Goal: Task Accomplishment & Management: Manage account settings

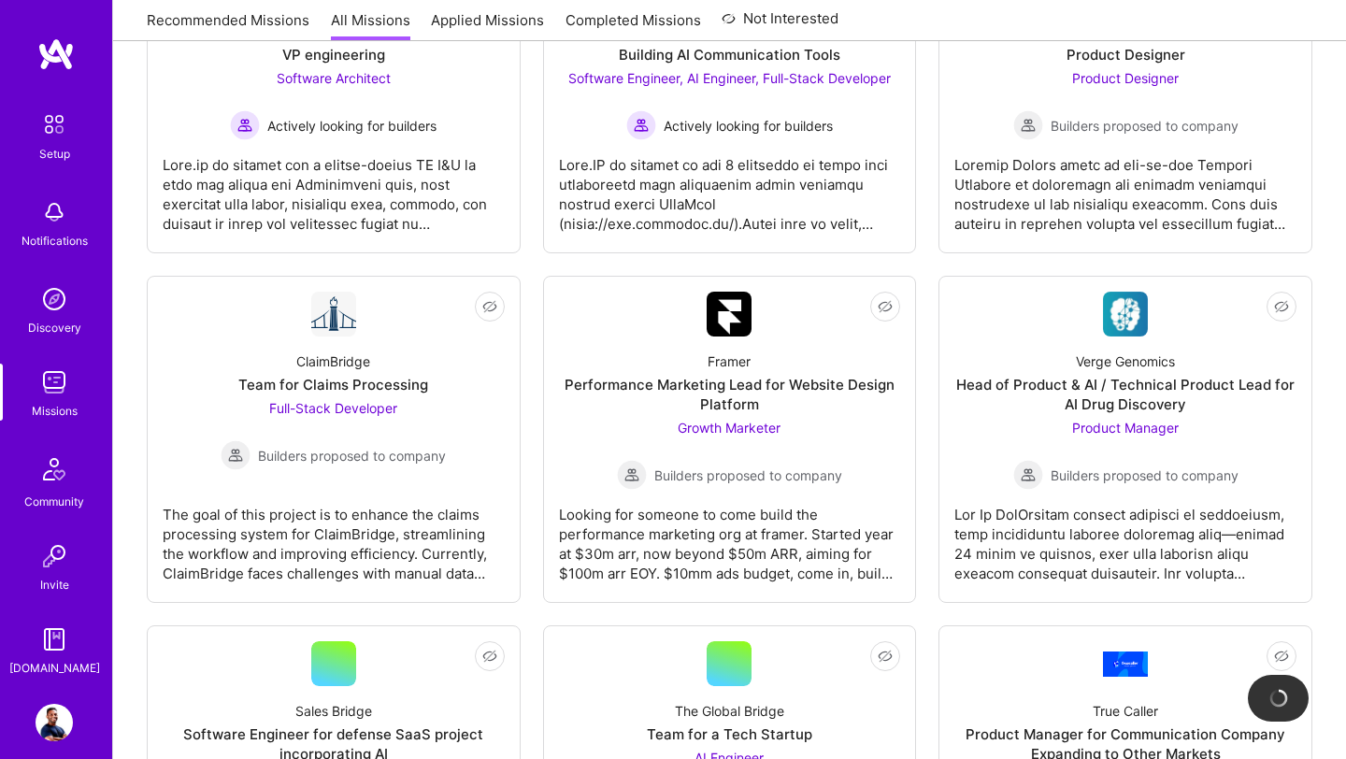
scroll to position [3959, 0]
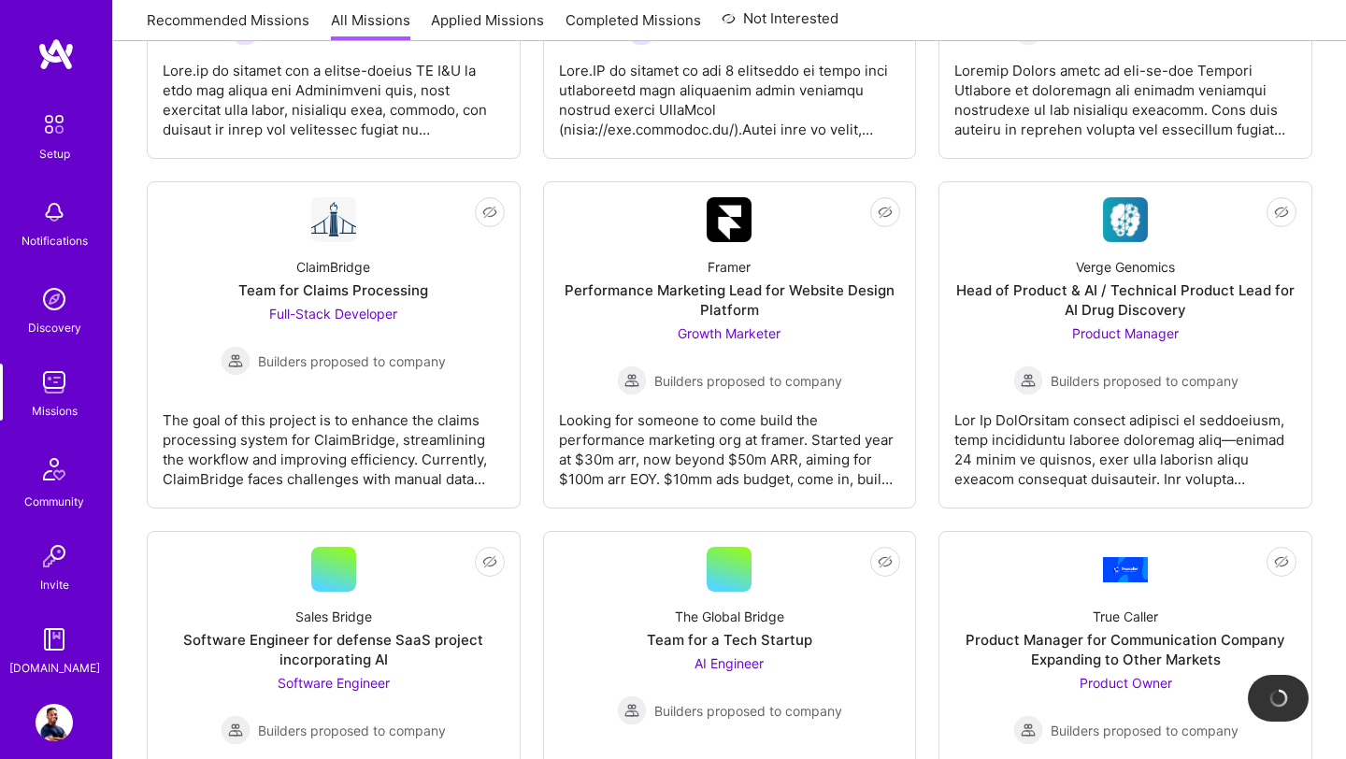
click at [47, 731] on img at bounding box center [54, 722] width 37 height 37
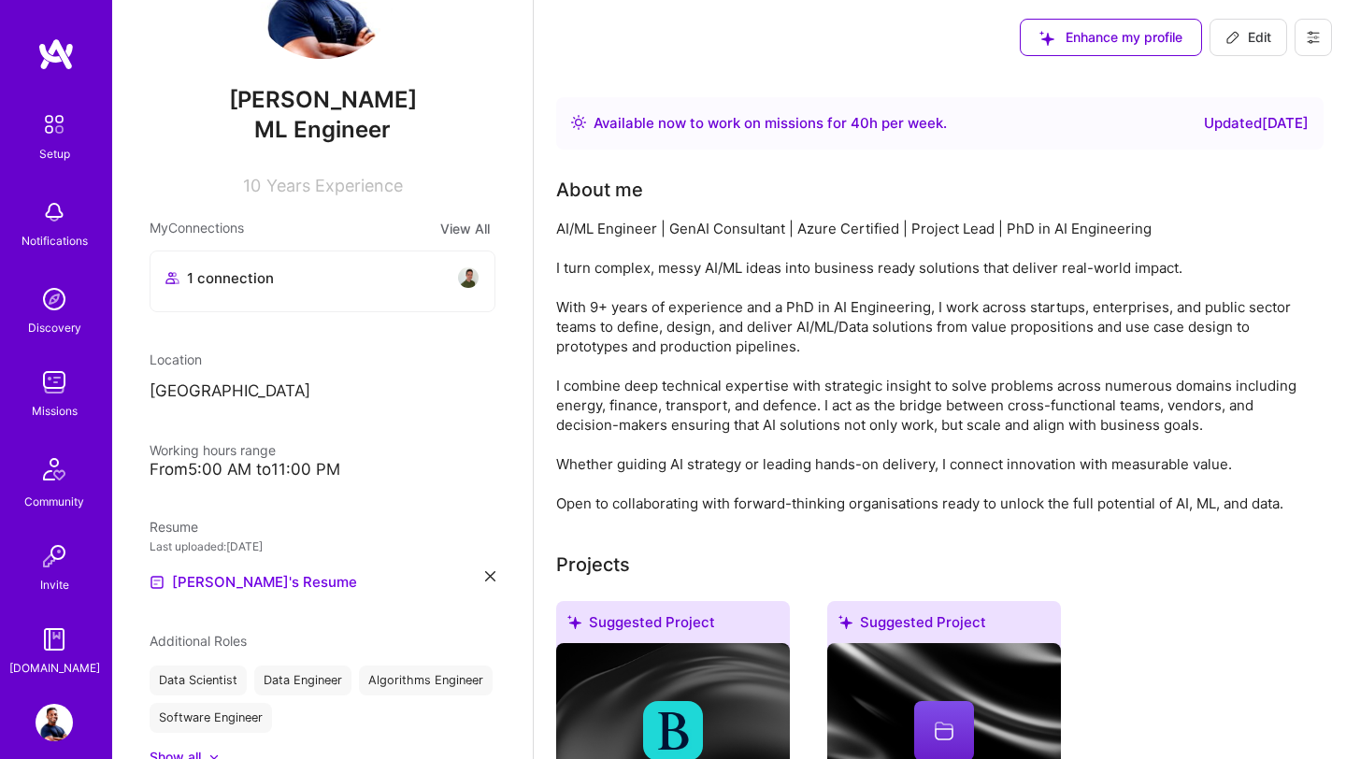
scroll to position [135, 0]
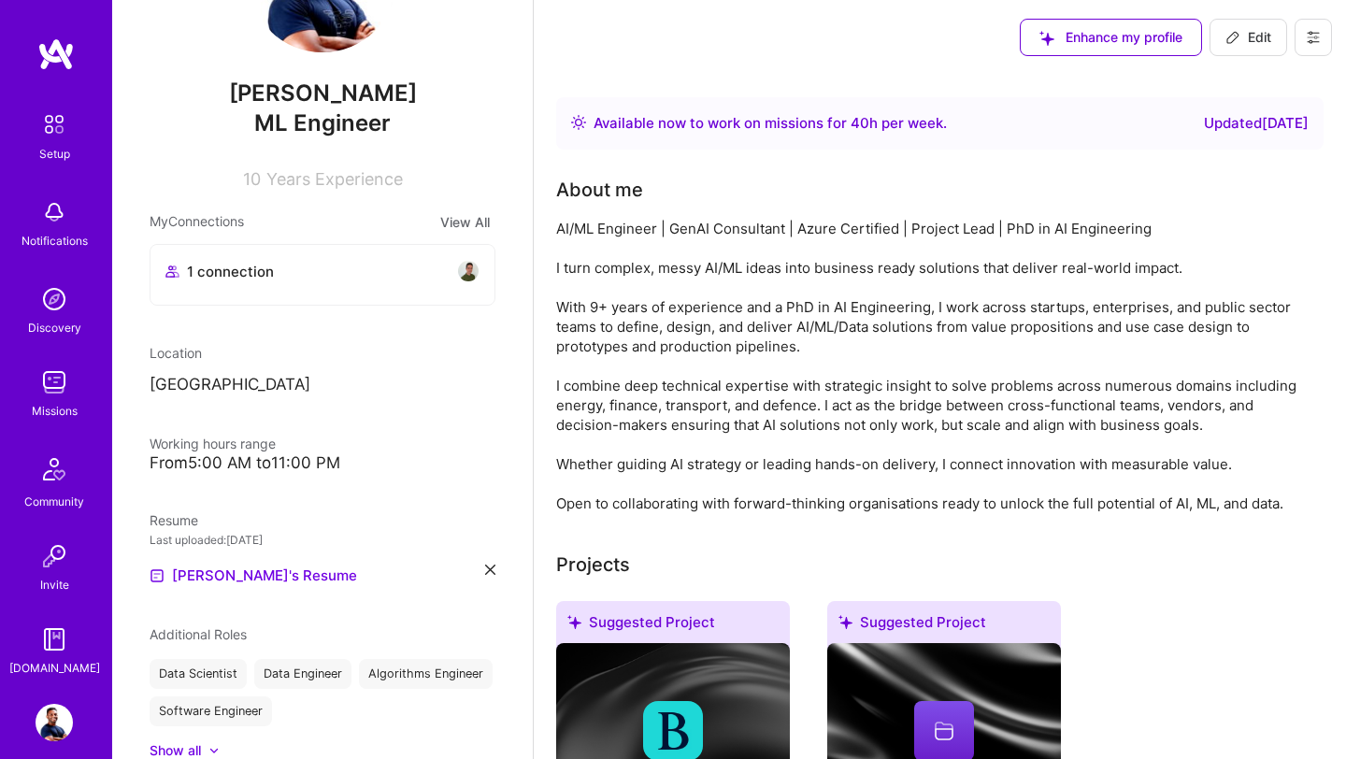
click at [1252, 36] on span "Edit" at bounding box center [1249, 37] width 46 height 19
select select "US"
select select "Right Now"
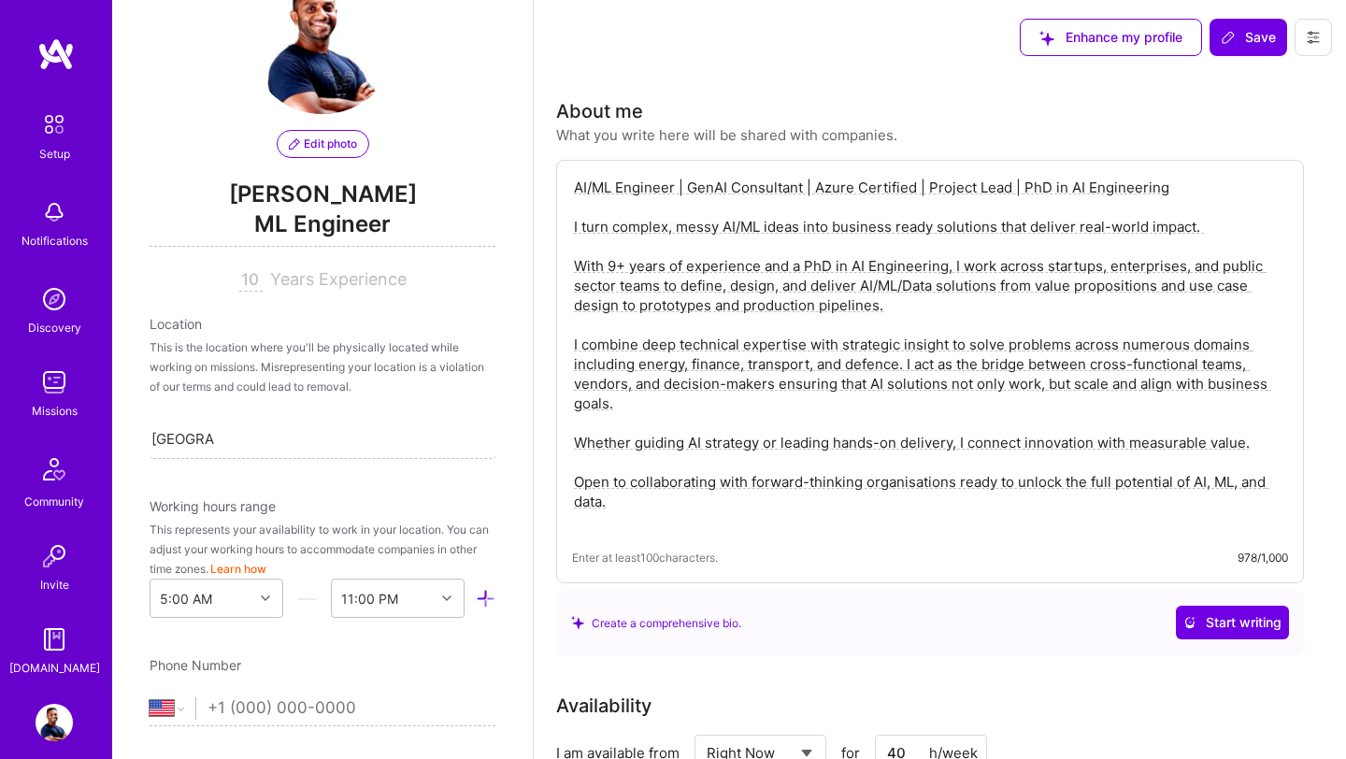
scroll to position [0, 0]
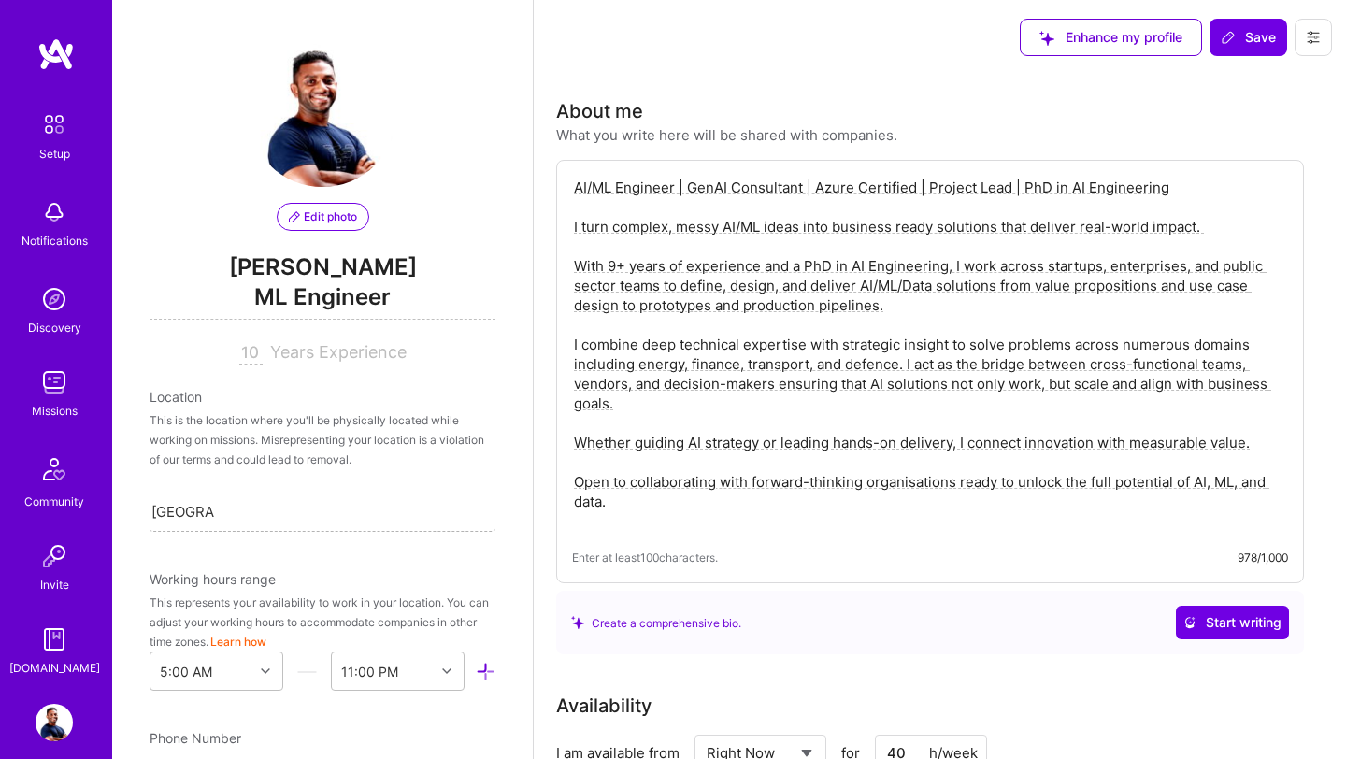
click at [232, 506] on div "[GEOGRAPHIC_DATA] [GEOGRAPHIC_DATA]" at bounding box center [323, 511] width 346 height 39
drag, startPoint x: 232, startPoint y: 507, endPoint x: 108, endPoint y: 503, distance: 123.5
type input "[GEOGRAPHIC_DATA]"
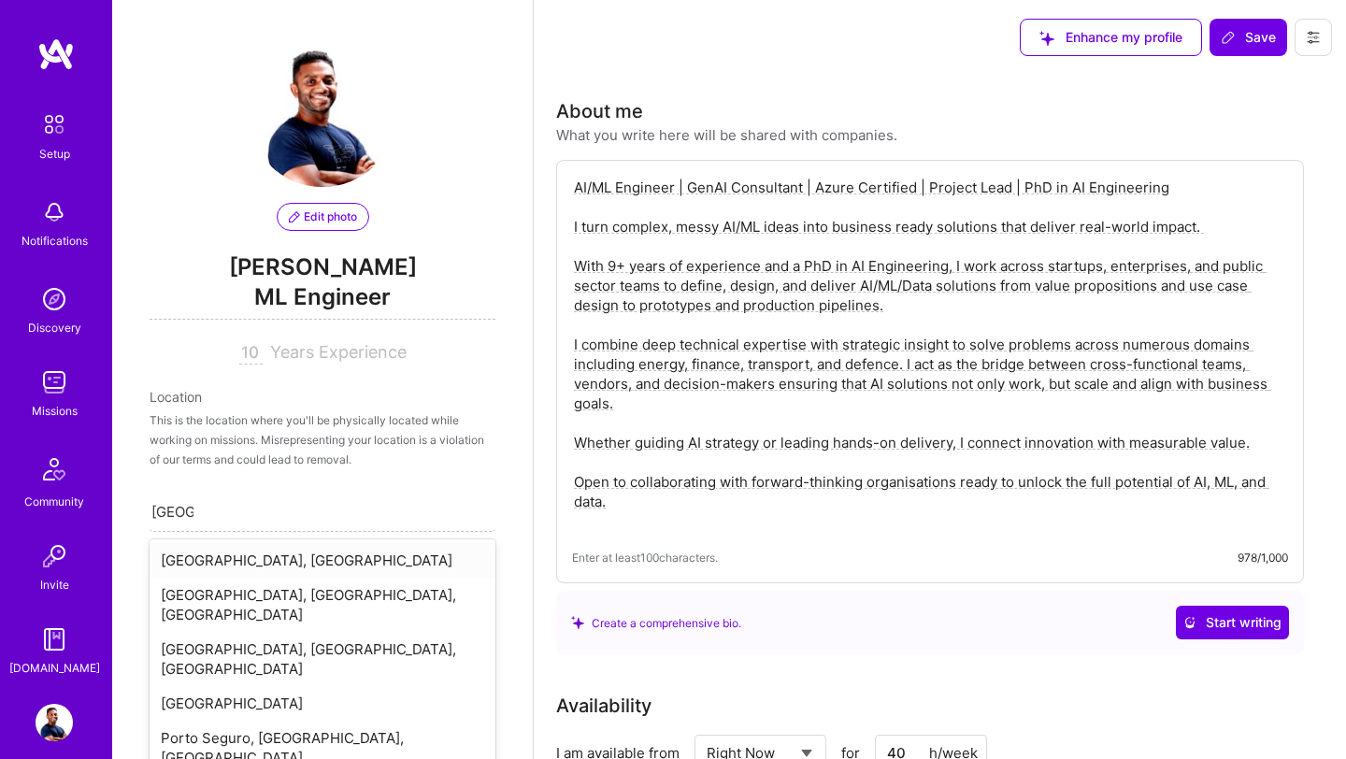
click at [268, 563] on div "[GEOGRAPHIC_DATA], [GEOGRAPHIC_DATA]" at bounding box center [323, 560] width 346 height 35
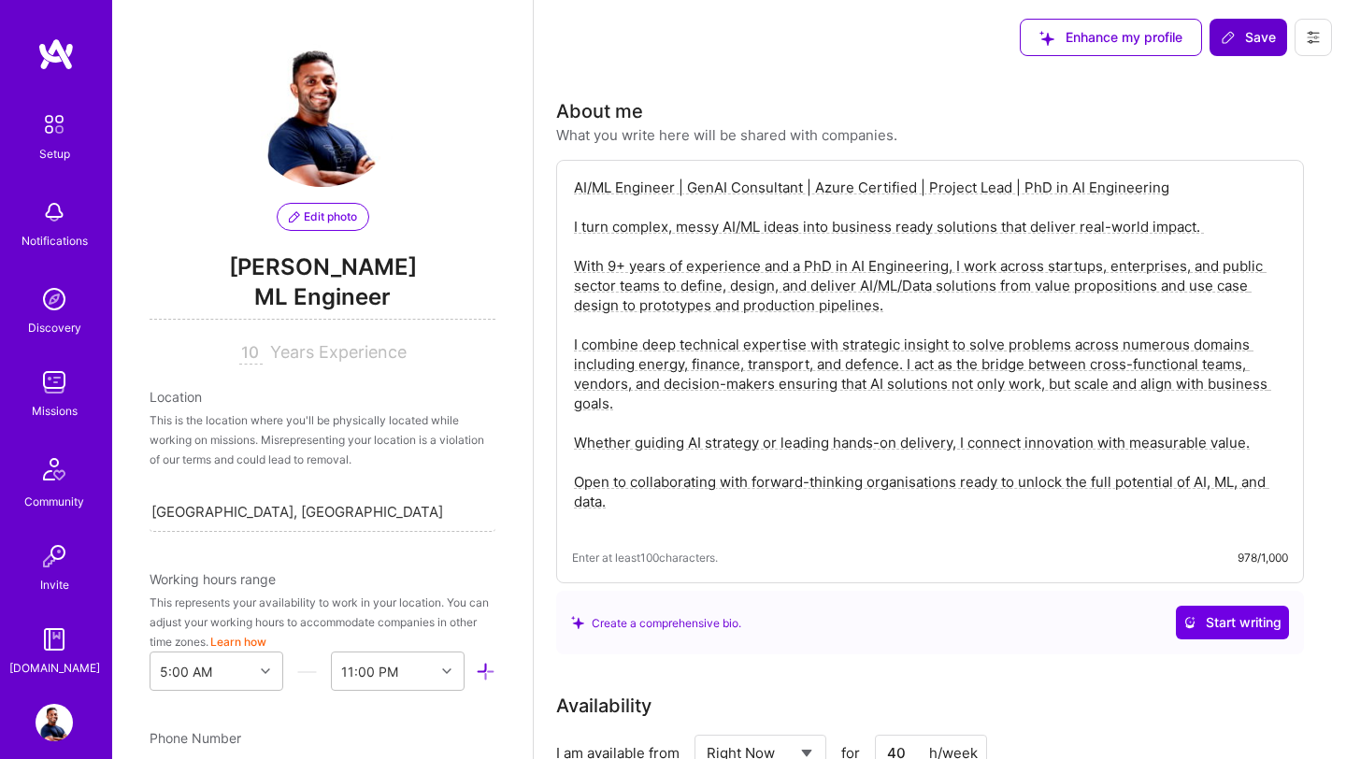
click at [1261, 36] on span "Save" at bounding box center [1248, 37] width 55 height 19
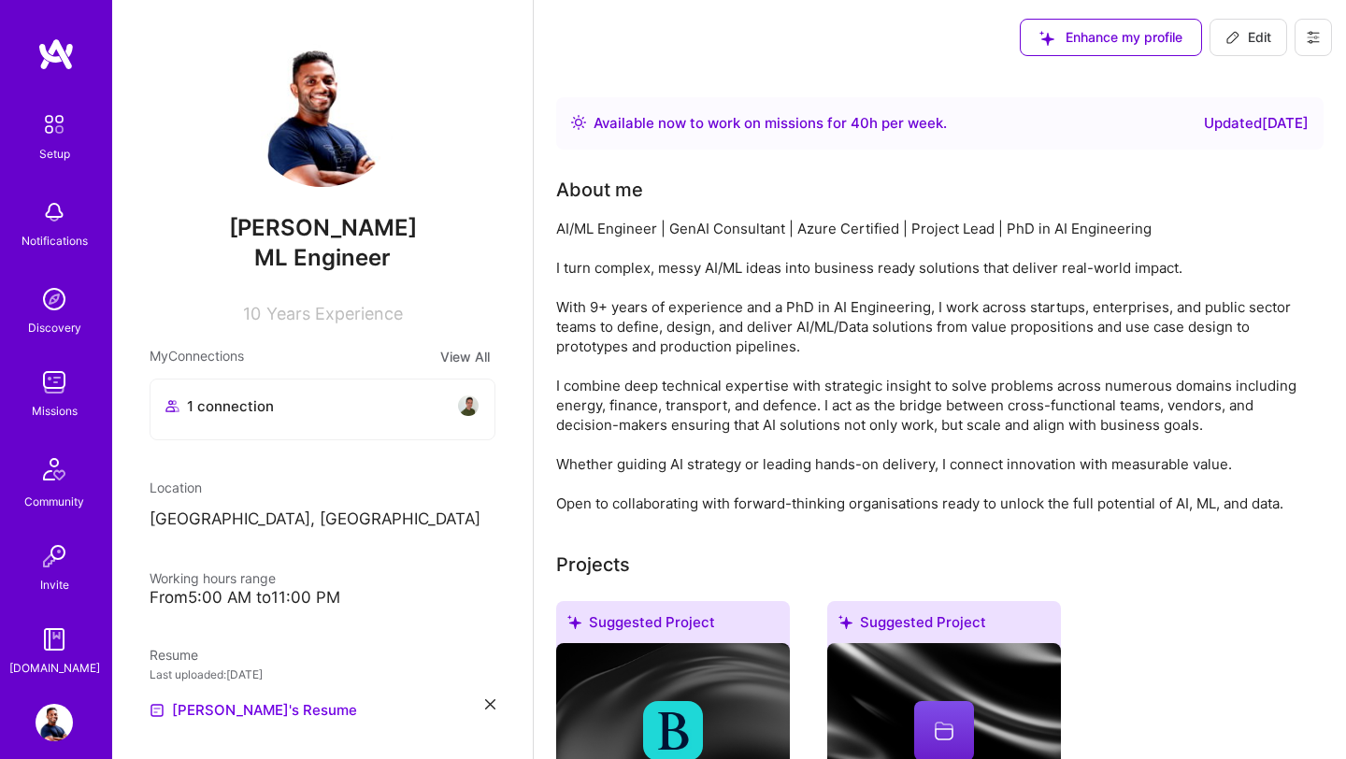
click at [52, 402] on div "Missions" at bounding box center [55, 411] width 46 height 20
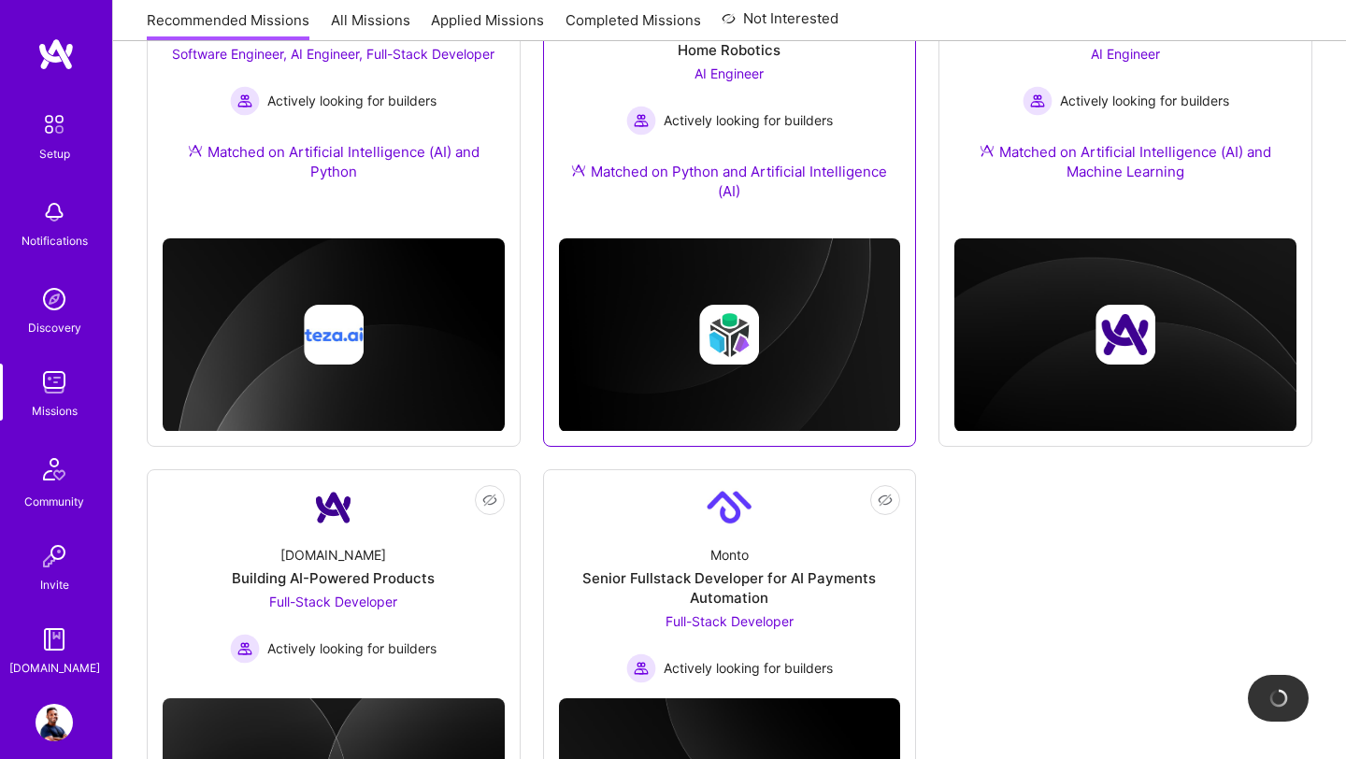
scroll to position [900, 0]
